Goal: Task Accomplishment & Management: Use online tool/utility

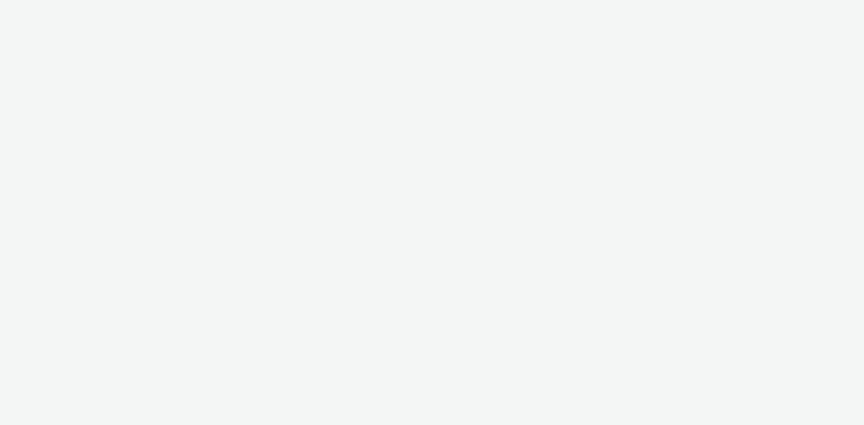
select select "d57a0b46-ef33-4938-977b-e6d07593e41f"
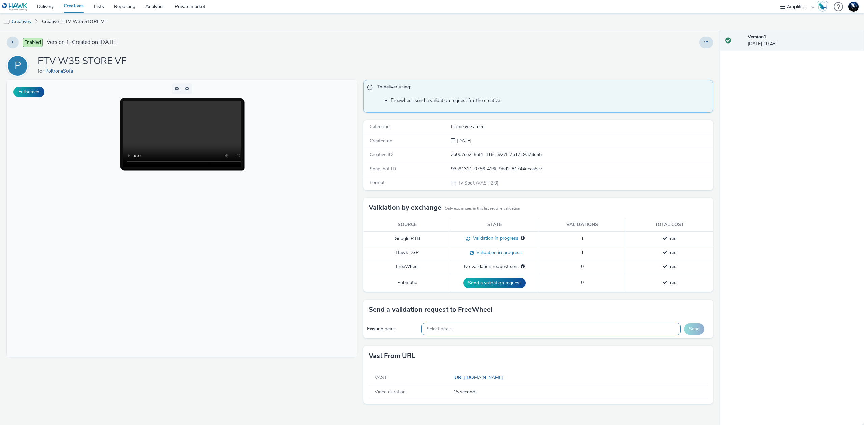
click at [566, 327] on div "Select deals..." at bounding box center [550, 329] width 259 height 12
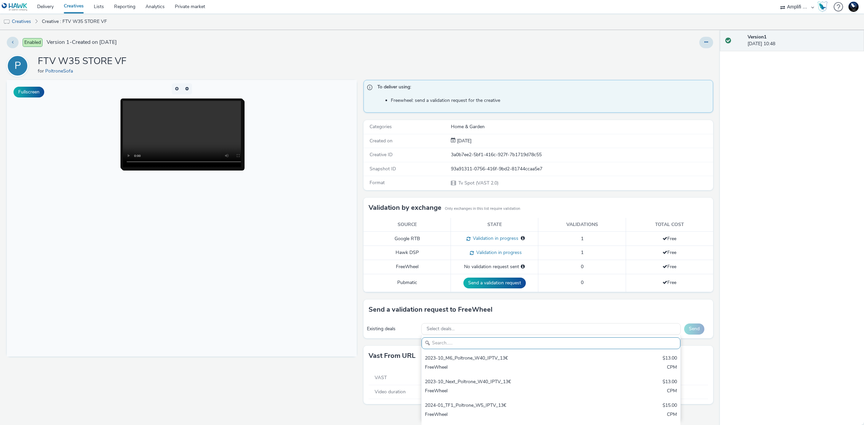
paste input "NEW DEAL PG FTV W35 STORE"
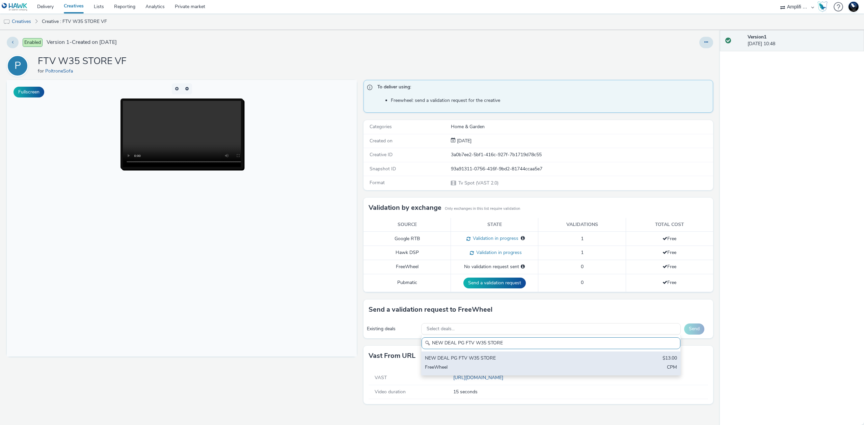
type input "NEW DEAL PG FTV W35 STORE"
click at [545, 361] on div "NEW DEAL PG FTV W35 STORE" at bounding box center [508, 359] width 167 height 8
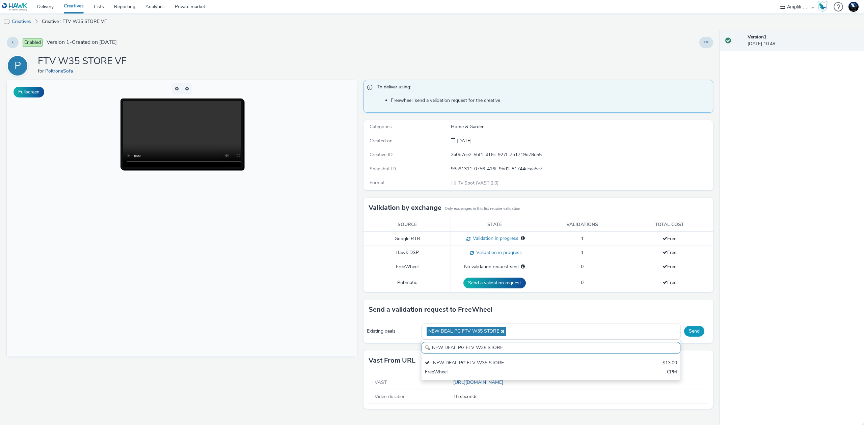
click at [694, 332] on button "Send" at bounding box center [694, 331] width 20 height 11
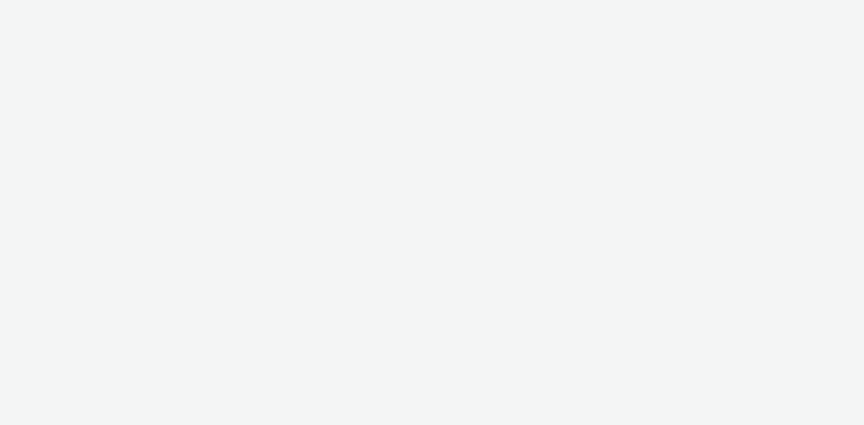
select select "d57a0b46-ef33-4938-977b-e6d07593e41f"
